Goal: Information Seeking & Learning: Compare options

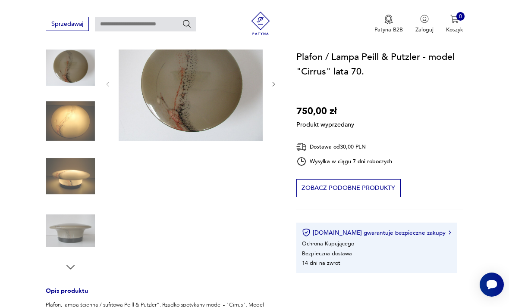
scroll to position [103, 0]
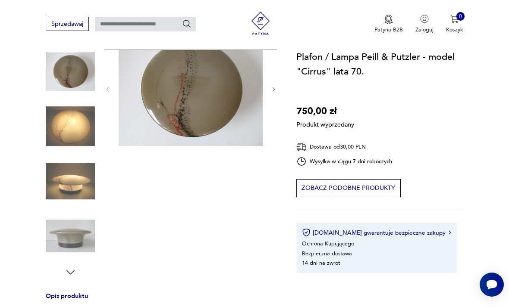
click at [59, 238] on div "Produkt wyprzedany Opis produktu Plafon, lampa ścienna / sufitowa Peill & Putzl…" at bounding box center [162, 243] width 232 height 424
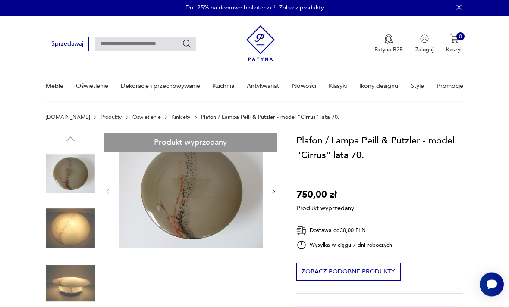
scroll to position [0, 0]
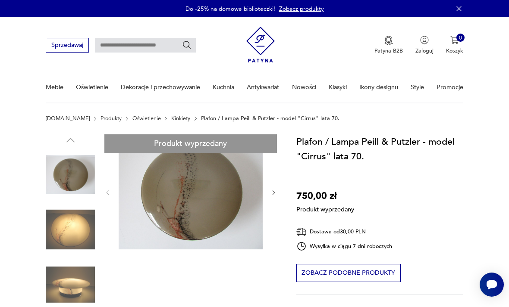
click at [201, 116] on p "Plafon / Lampa Peill & Putzler - model "Cirrus" lata 70." at bounding box center [270, 119] width 138 height 6
click at [132, 119] on link "Oświetlenie" at bounding box center [146, 119] width 28 height 6
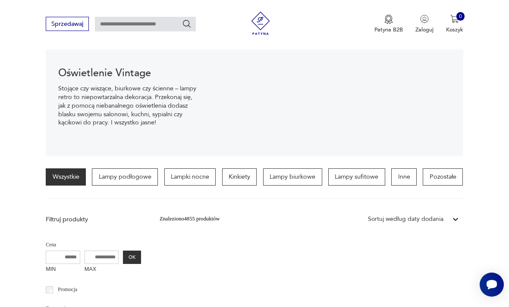
scroll to position [94, 0]
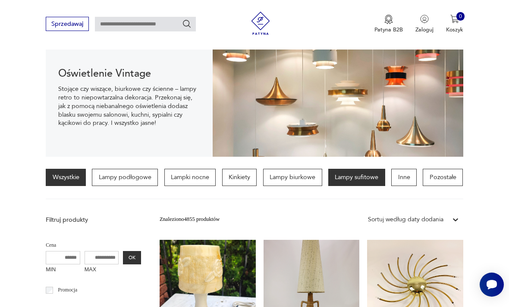
click at [353, 175] on p "Lampy sufitowe" at bounding box center [356, 177] width 57 height 17
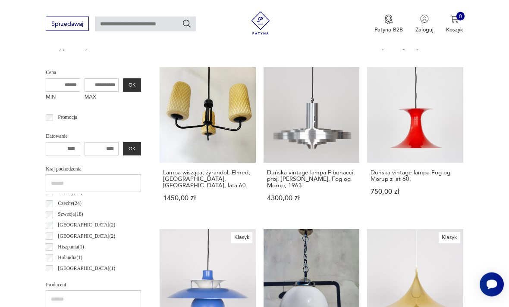
scroll to position [259, 0]
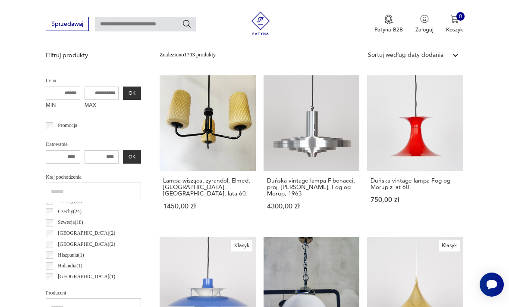
click at [85, 100] on input "MAX" at bounding box center [102, 94] width 34 height 14
click at [87, 100] on input "MAX" at bounding box center [102, 94] width 34 height 14
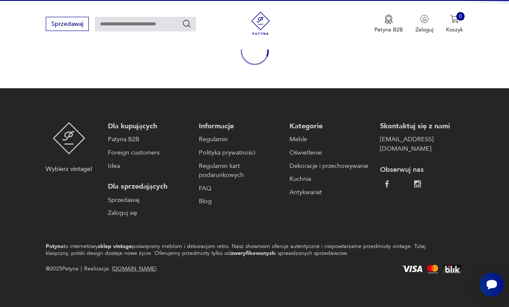
scroll to position [100, 0]
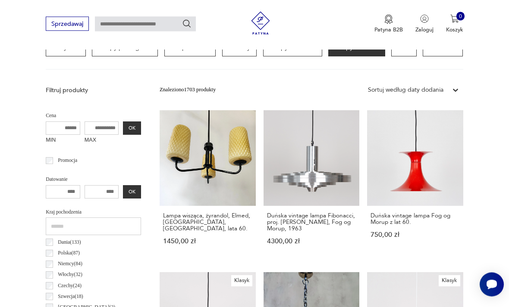
scroll to position [230, 0]
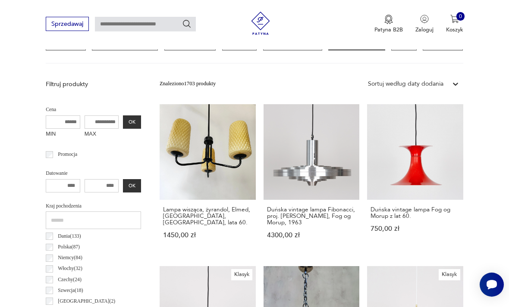
click at [86, 129] on input "MAX" at bounding box center [102, 123] width 34 height 14
click at [92, 129] on input "MAX" at bounding box center [102, 123] width 34 height 14
type input "***"
click at [123, 129] on button "OK" at bounding box center [132, 123] width 18 height 14
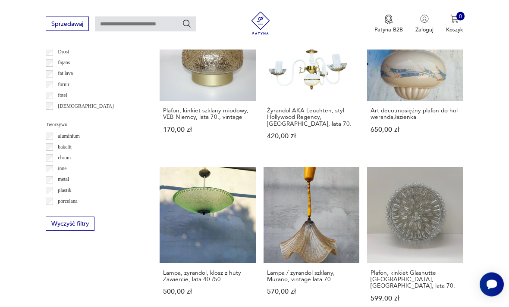
scroll to position [660, 0]
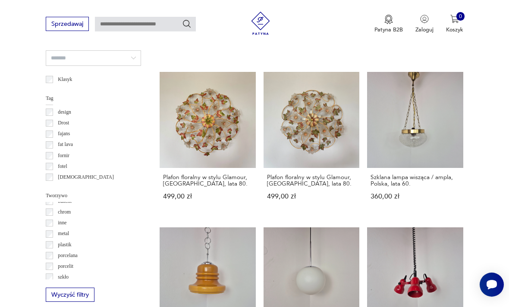
scroll to position [17, 0]
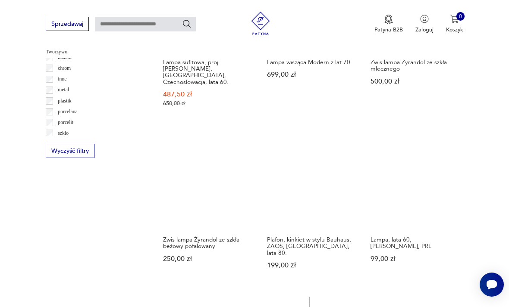
scroll to position [736, 0]
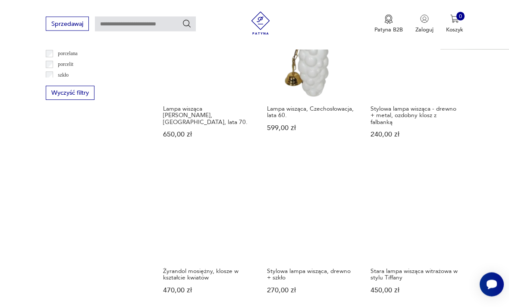
scroll to position [791, 0]
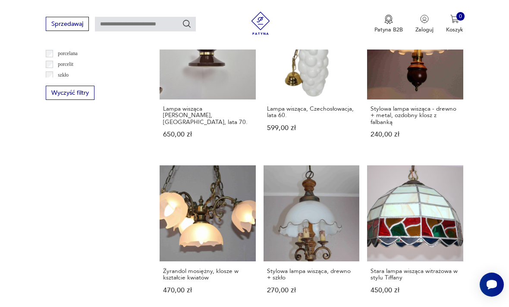
click at [354, 128] on div "Znaleziono 805 produktów Filtruj Sortuj według daty dodania Sortuj według daty …" at bounding box center [312, 14] width 304 height 998
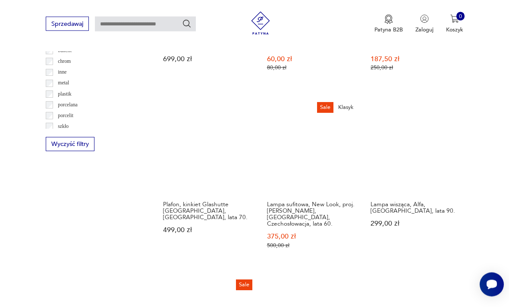
scroll to position [748, 0]
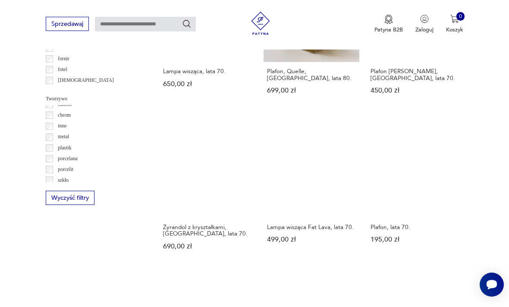
scroll to position [692, 0]
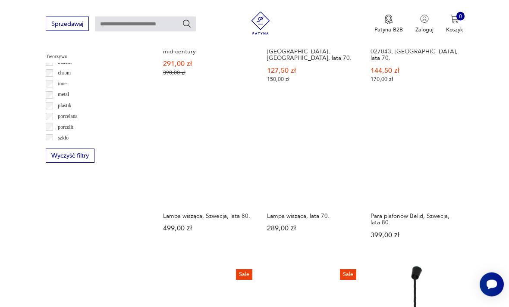
scroll to position [728, 0]
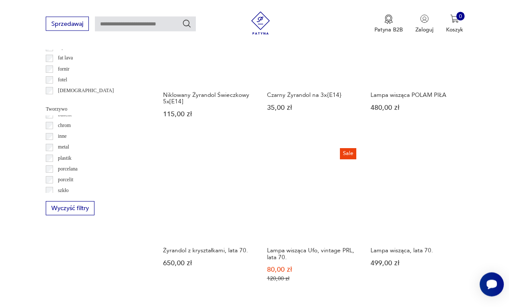
scroll to position [677, 0]
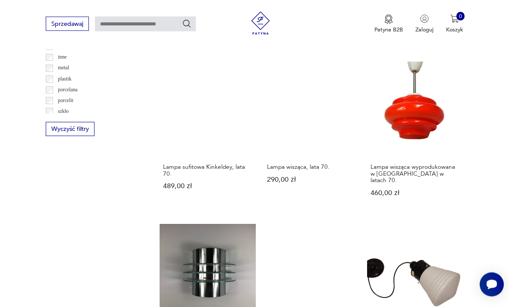
scroll to position [755, 0]
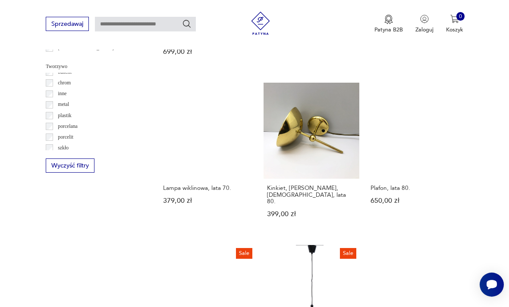
scroll to position [723, 0]
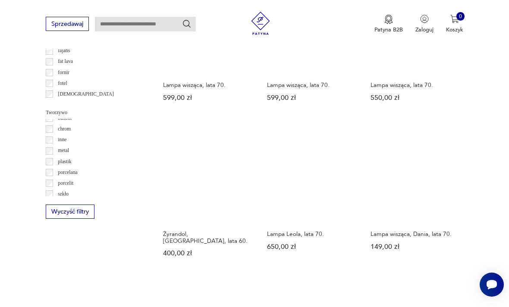
scroll to position [678, 0]
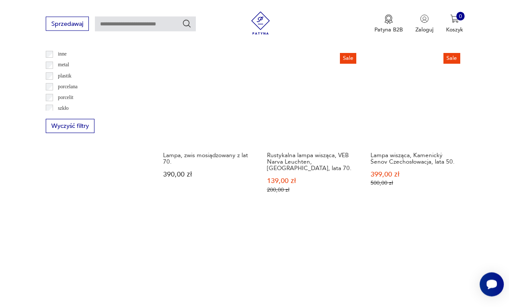
scroll to position [759, 0]
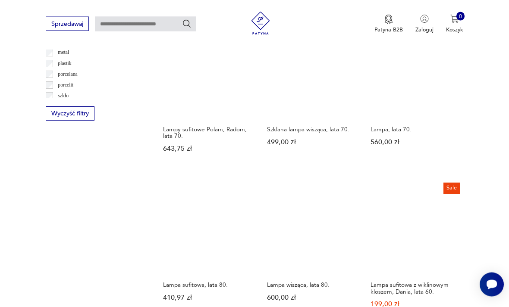
scroll to position [775, 0]
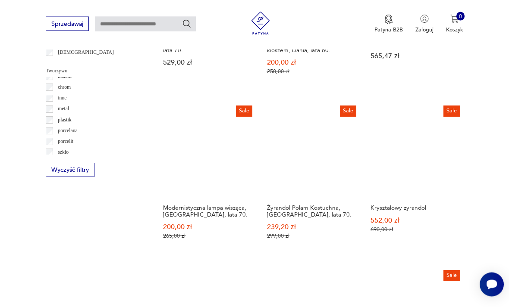
scroll to position [714, 0]
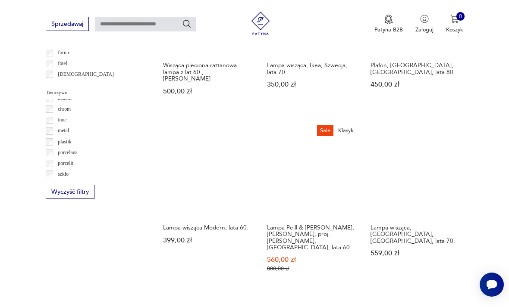
scroll to position [692, 0]
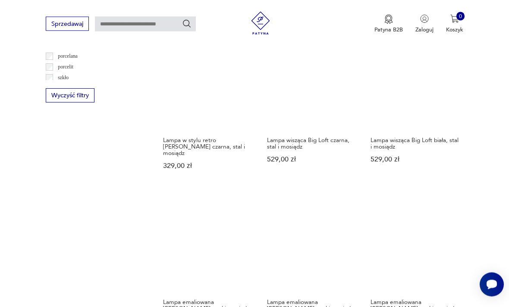
scroll to position [790, 0]
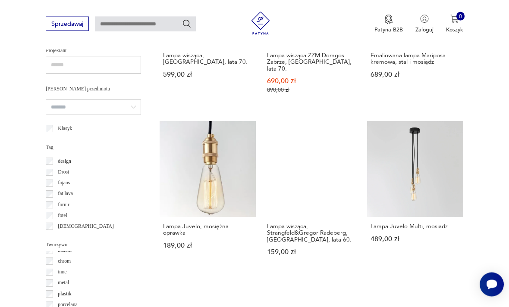
scroll to position [554, 0]
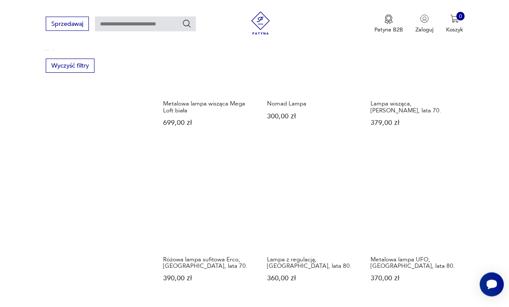
scroll to position [821, 0]
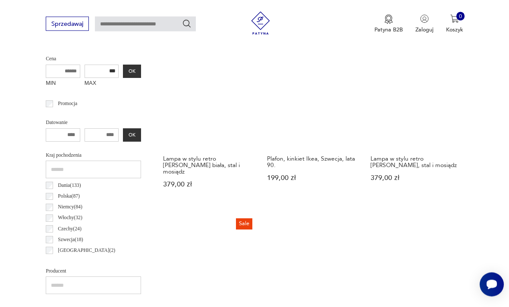
scroll to position [199, 0]
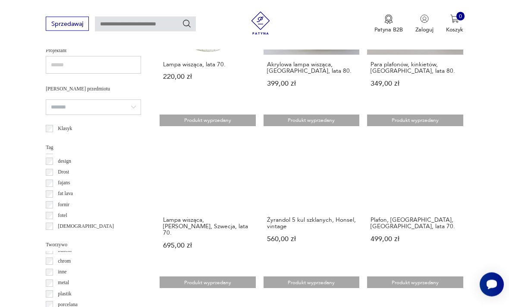
scroll to position [540, 0]
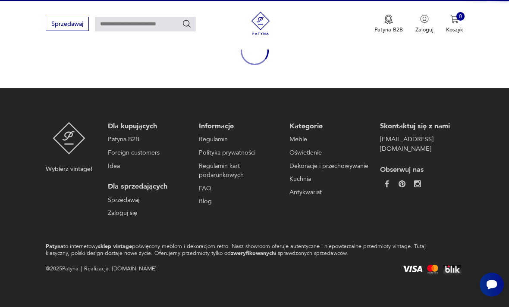
scroll to position [72, 0]
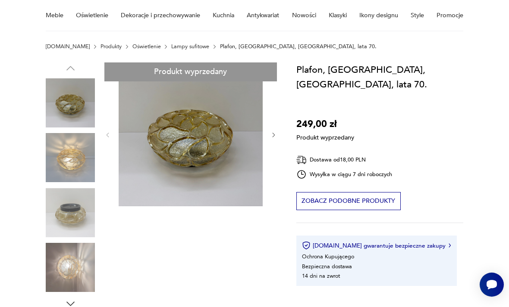
click at [65, 152] on div "Produkt wyprzedany Opis produktu Mały plafon lub kinkiet ze szkła miodowego, Ni…" at bounding box center [162, 284] width 232 height 442
click at [66, 152] on div "Produkt wyprzedany Opis produktu Mały plafon lub kinkiet ze szkła miodowego, Ni…" at bounding box center [162, 284] width 232 height 442
click at [72, 103] on div "Produkt wyprzedany Opis produktu Mały plafon lub kinkiet ze szkła miodowego, Ni…" at bounding box center [162, 284] width 232 height 442
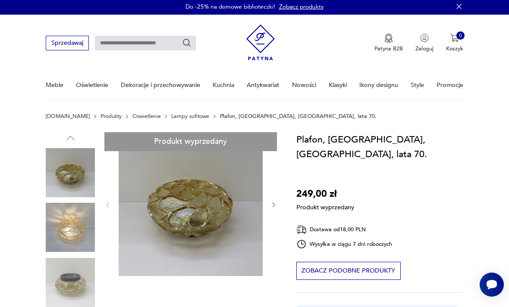
scroll to position [0, 0]
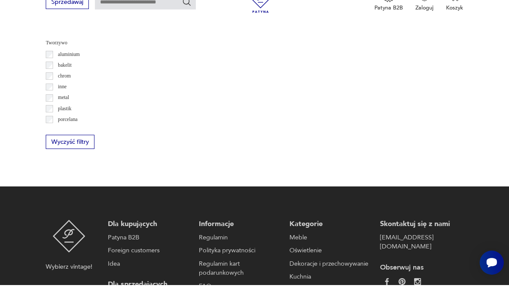
scroll to position [742, 0]
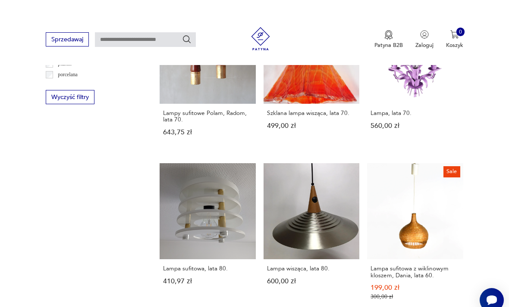
scroll to position [706, 0]
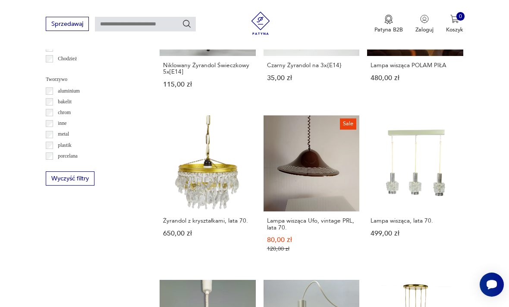
scroll to position [720, 0]
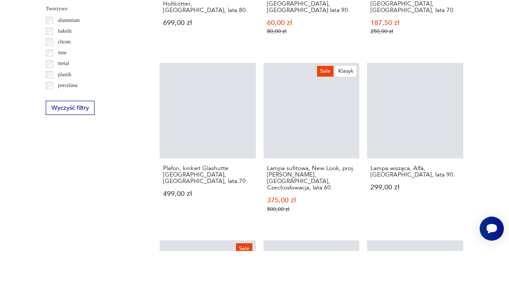
scroll to position [776, 0]
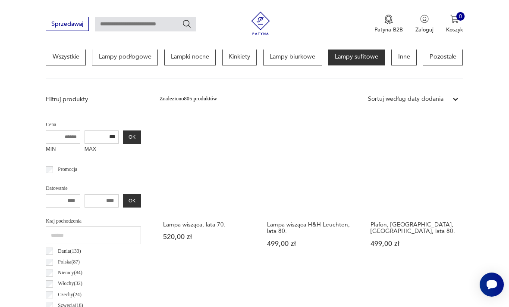
scroll to position [199, 0]
